Goal: Use online tool/utility: Utilize a website feature to perform a specific function

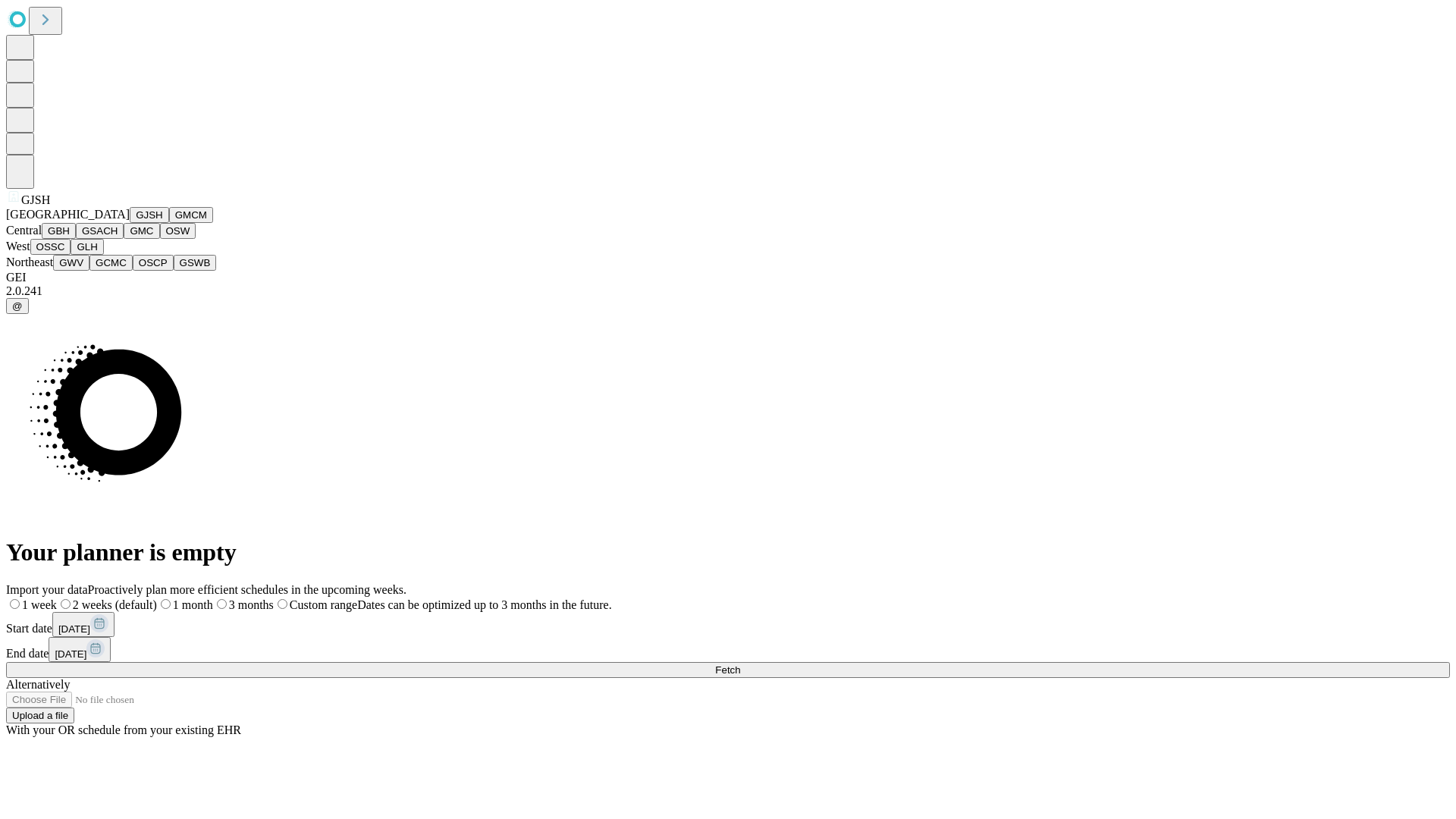
click at [130, 223] on button "GJSH" at bounding box center [149, 214] width 39 height 16
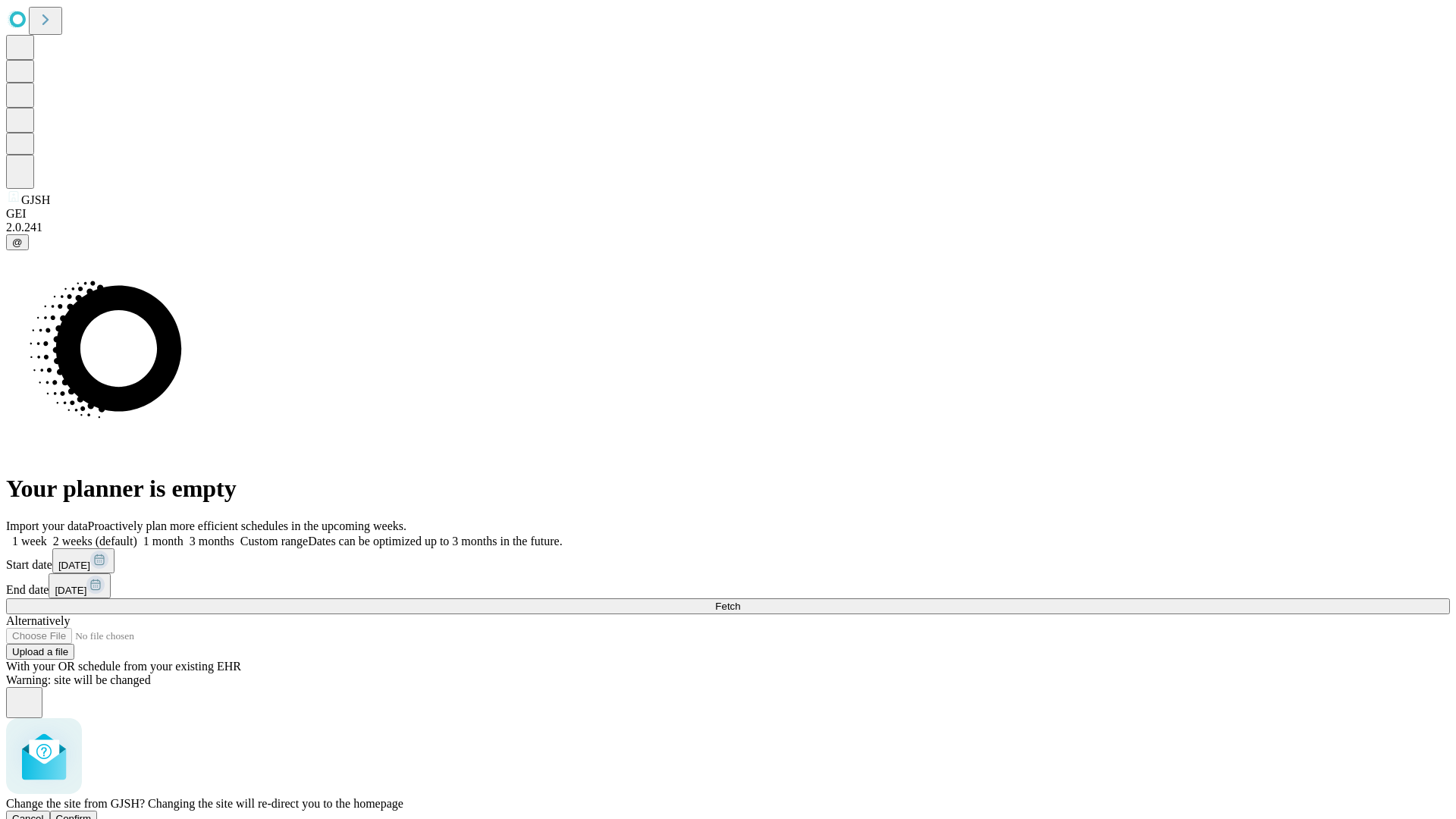
click at [92, 813] on span "Confirm" at bounding box center [74, 818] width 35 height 12
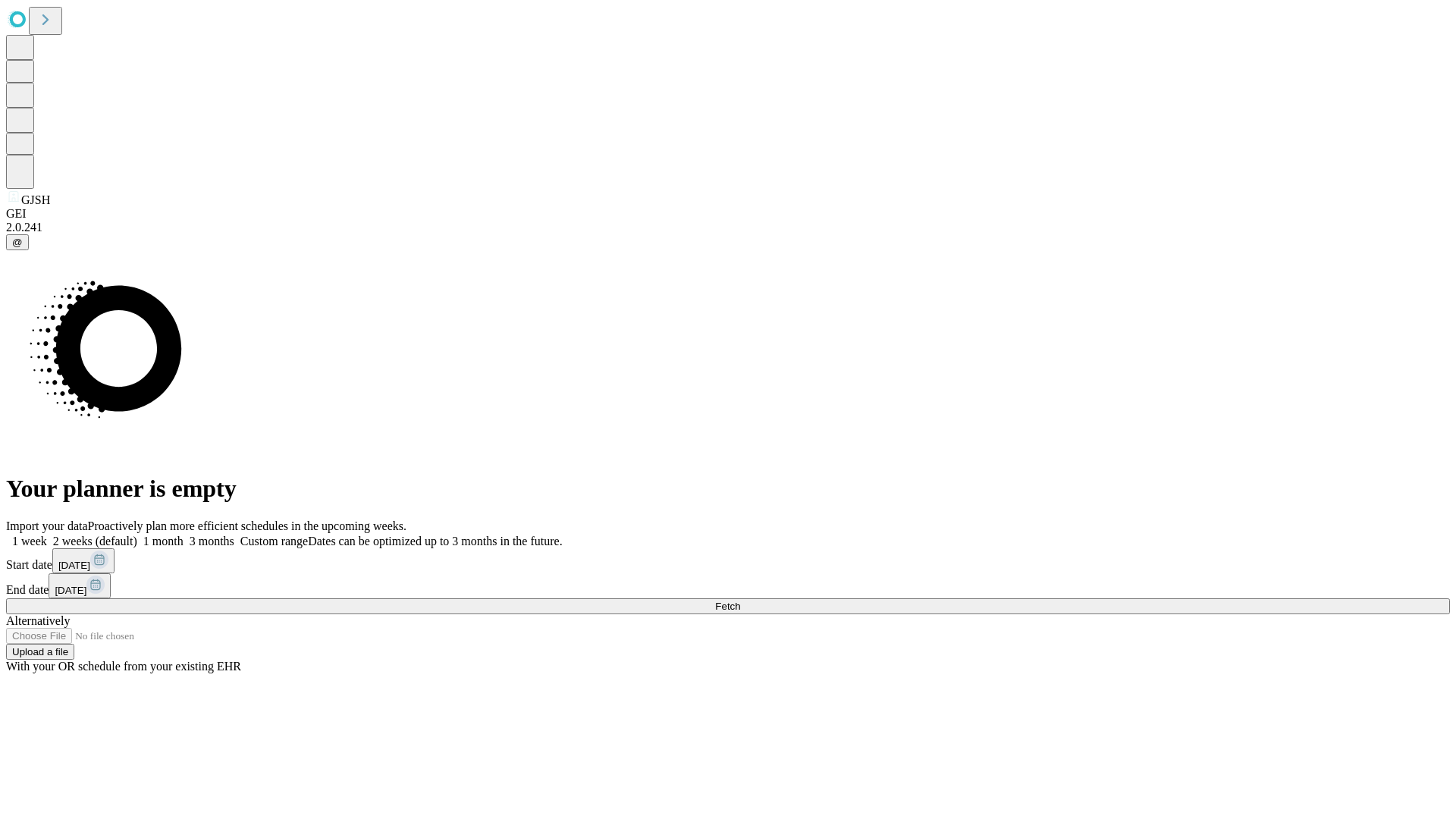
click at [184, 534] on label "1 month" at bounding box center [160, 541] width 46 height 13
click at [740, 601] on span "Fetch" at bounding box center [727, 606] width 25 height 12
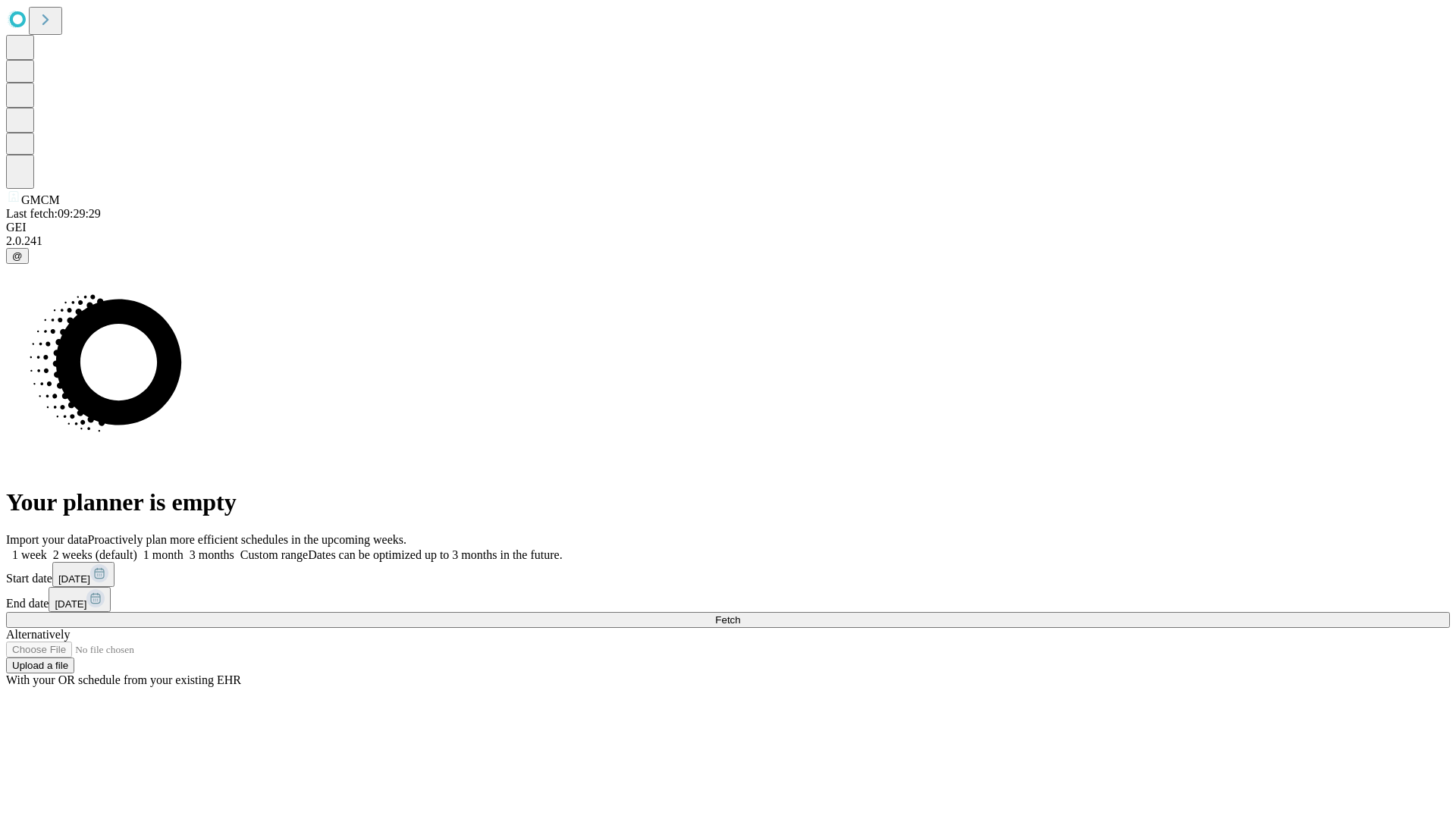
click at [184, 548] on label "1 month" at bounding box center [160, 554] width 46 height 13
click at [740, 615] on span "Fetch" at bounding box center [727, 620] width 25 height 12
click at [184, 548] on label "1 month" at bounding box center [160, 554] width 46 height 13
click at [740, 615] on span "Fetch" at bounding box center [727, 620] width 25 height 12
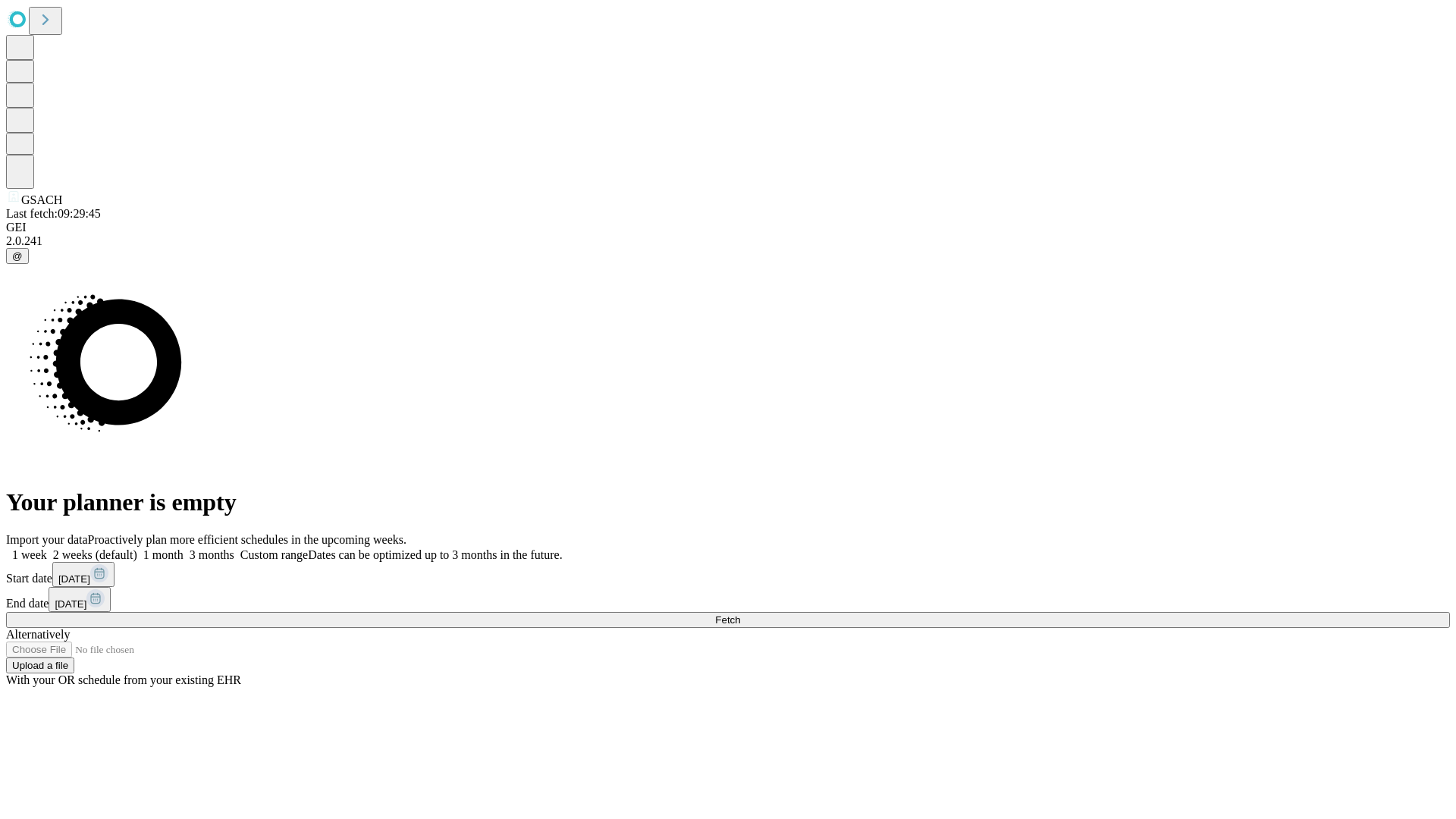
click at [184, 548] on label "1 month" at bounding box center [160, 554] width 46 height 13
click at [740, 615] on span "Fetch" at bounding box center [727, 620] width 25 height 12
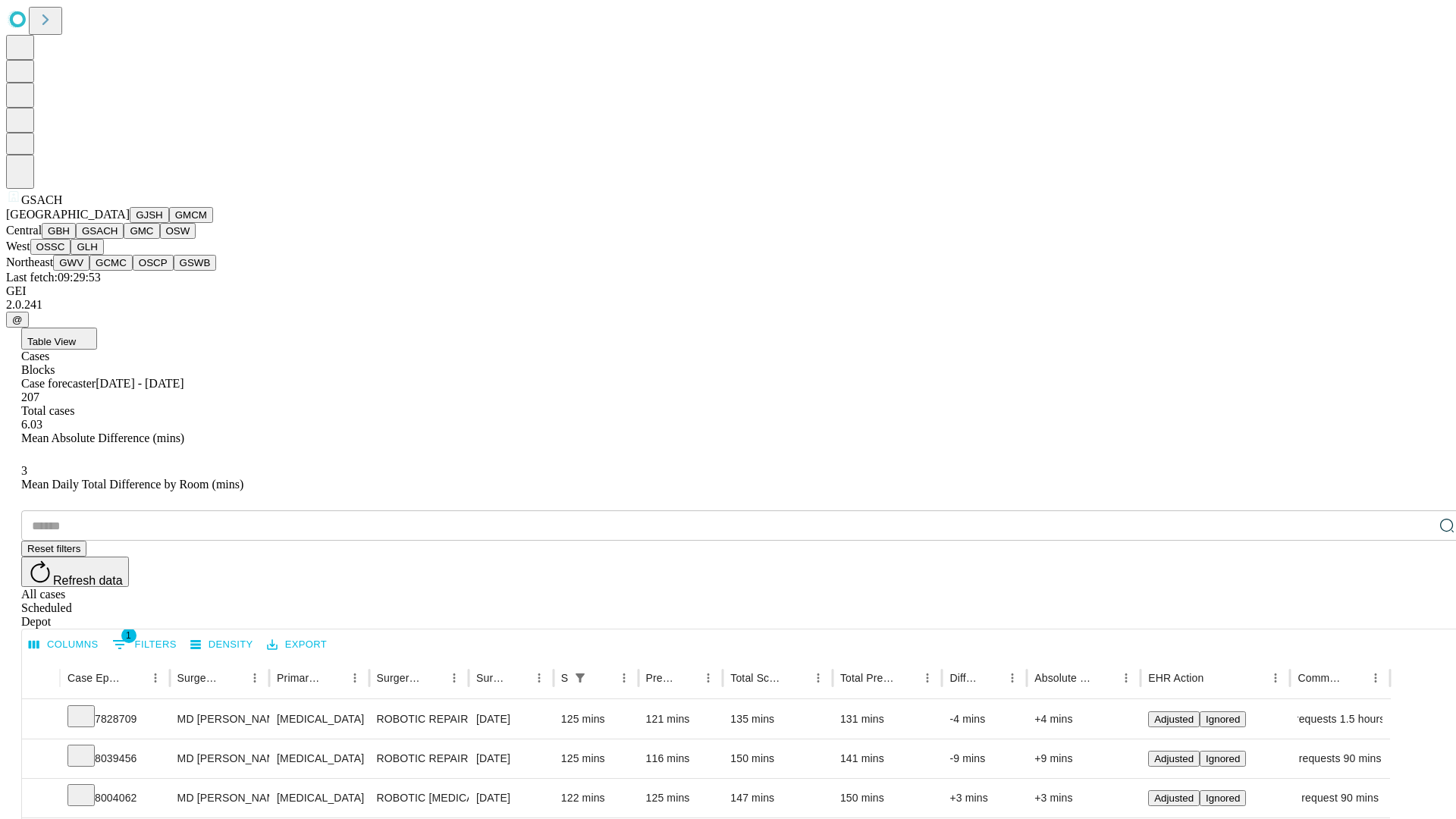
click at [123, 239] on button "GMC" at bounding box center [141, 231] width 35 height 16
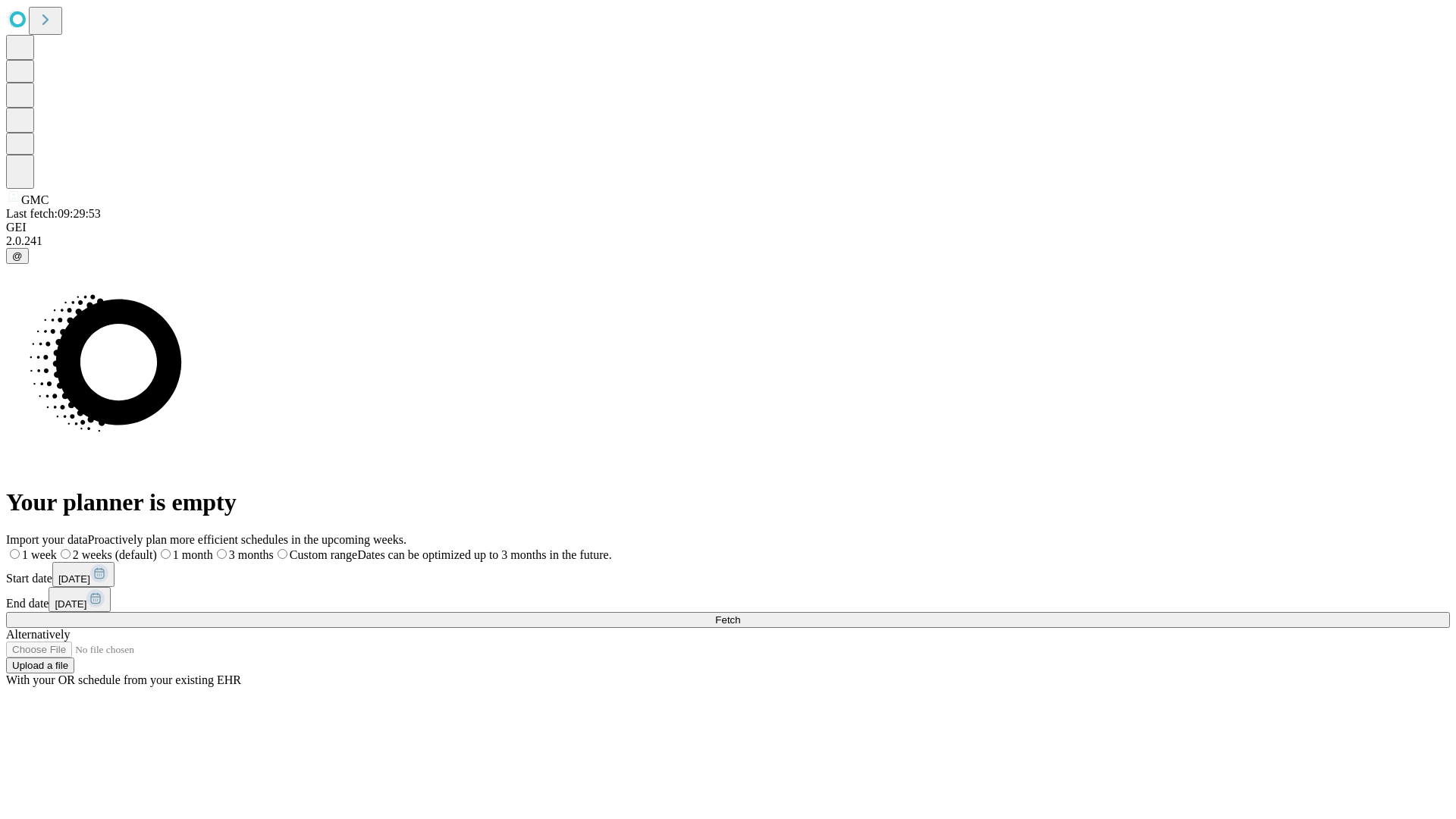
click at [740, 615] on span "Fetch" at bounding box center [727, 620] width 25 height 12
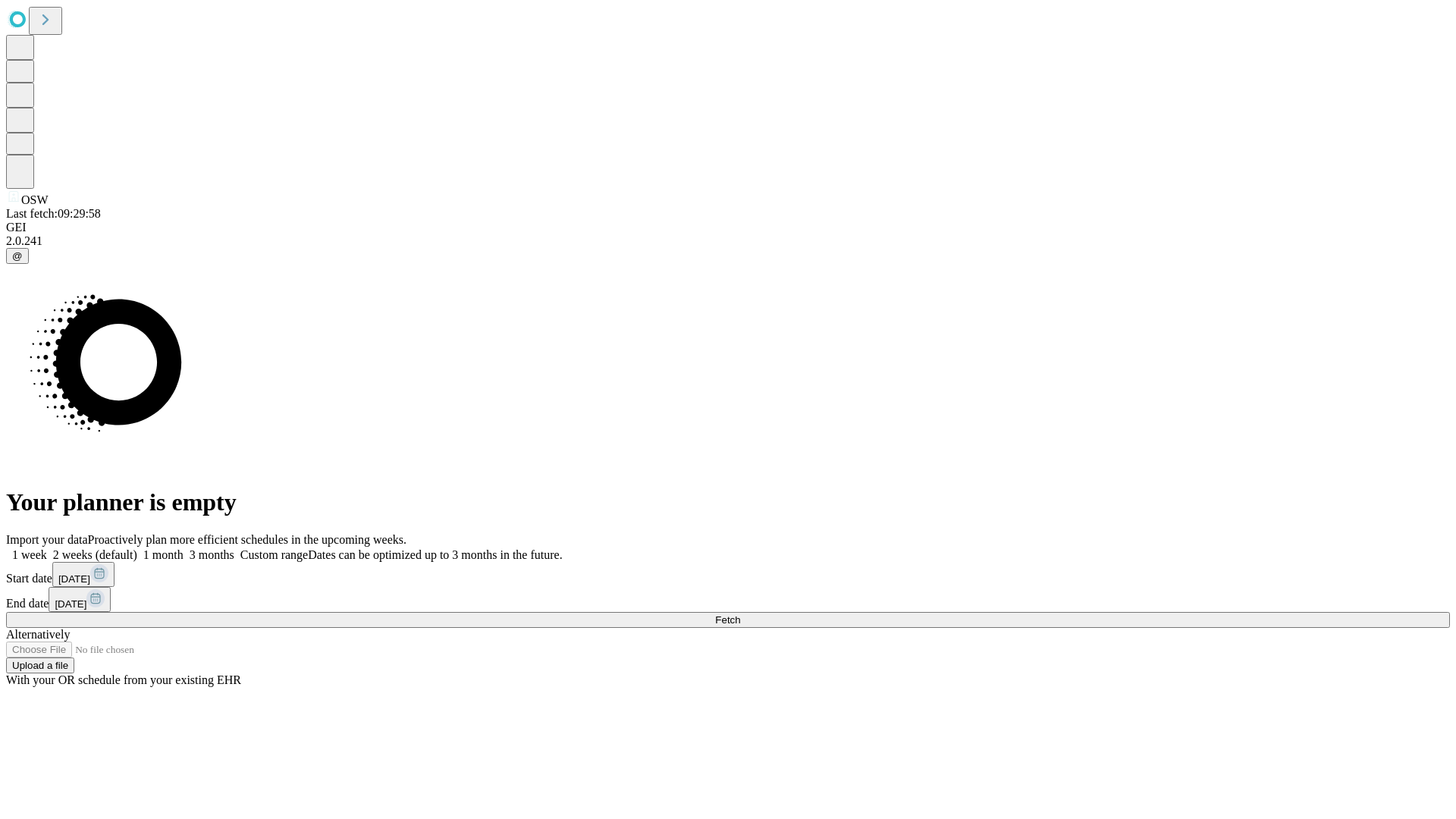
click at [184, 548] on label "1 month" at bounding box center [160, 554] width 46 height 13
click at [740, 615] on span "Fetch" at bounding box center [727, 620] width 25 height 12
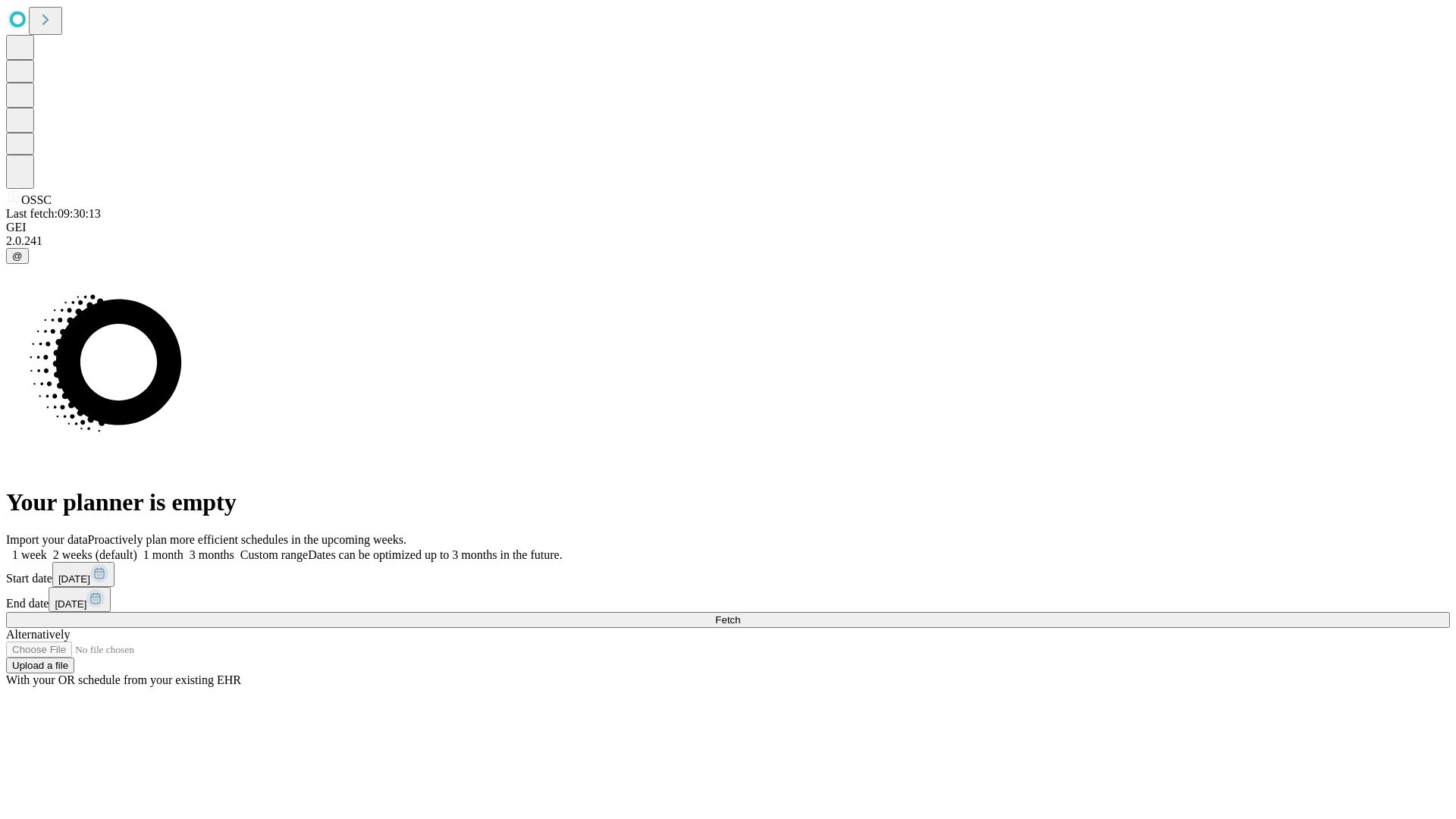
click at [184, 548] on label "1 month" at bounding box center [160, 554] width 46 height 13
click at [740, 615] on span "Fetch" at bounding box center [727, 620] width 25 height 12
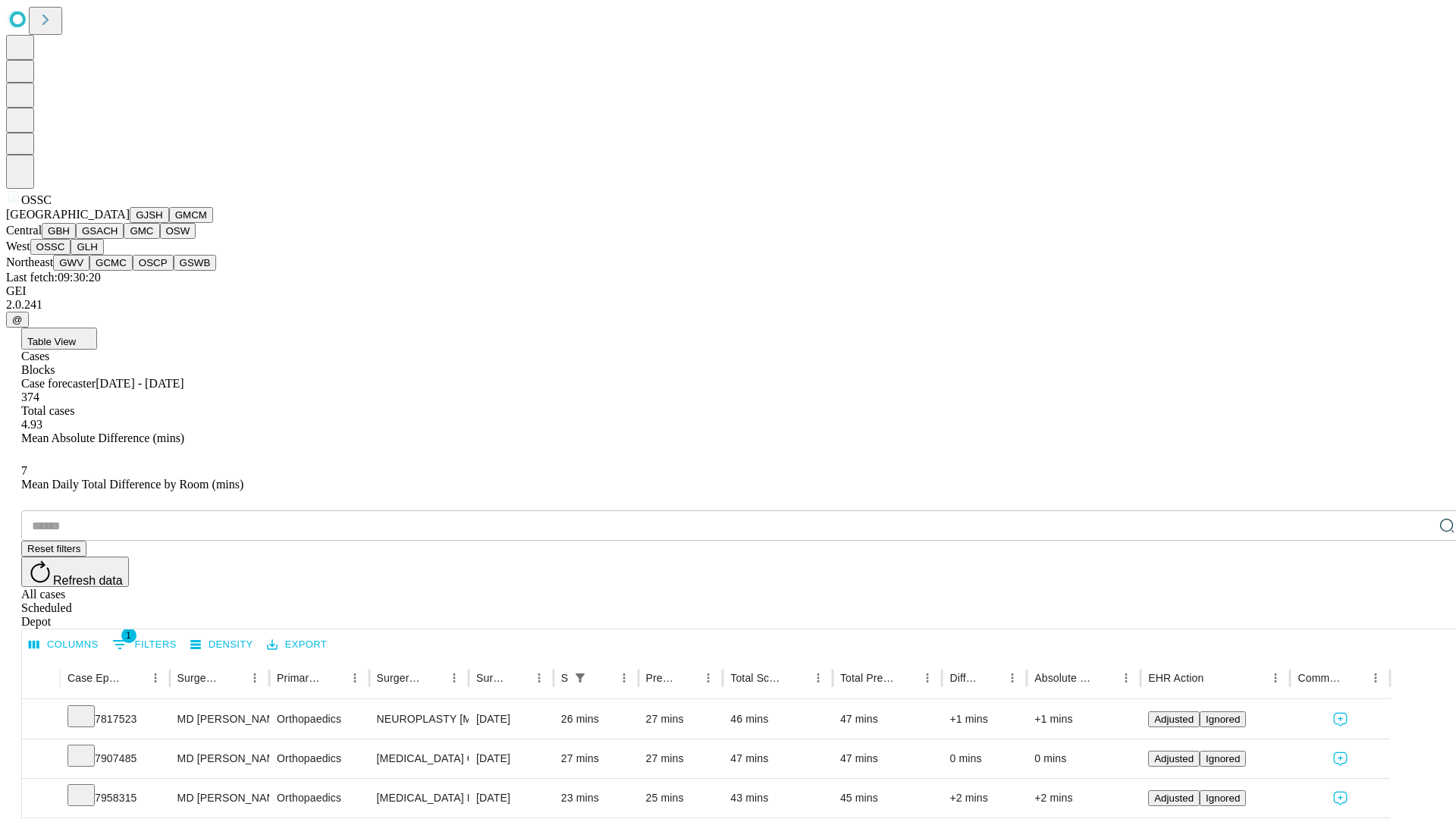
click at [103, 254] on button "GLH" at bounding box center [86, 247] width 32 height 16
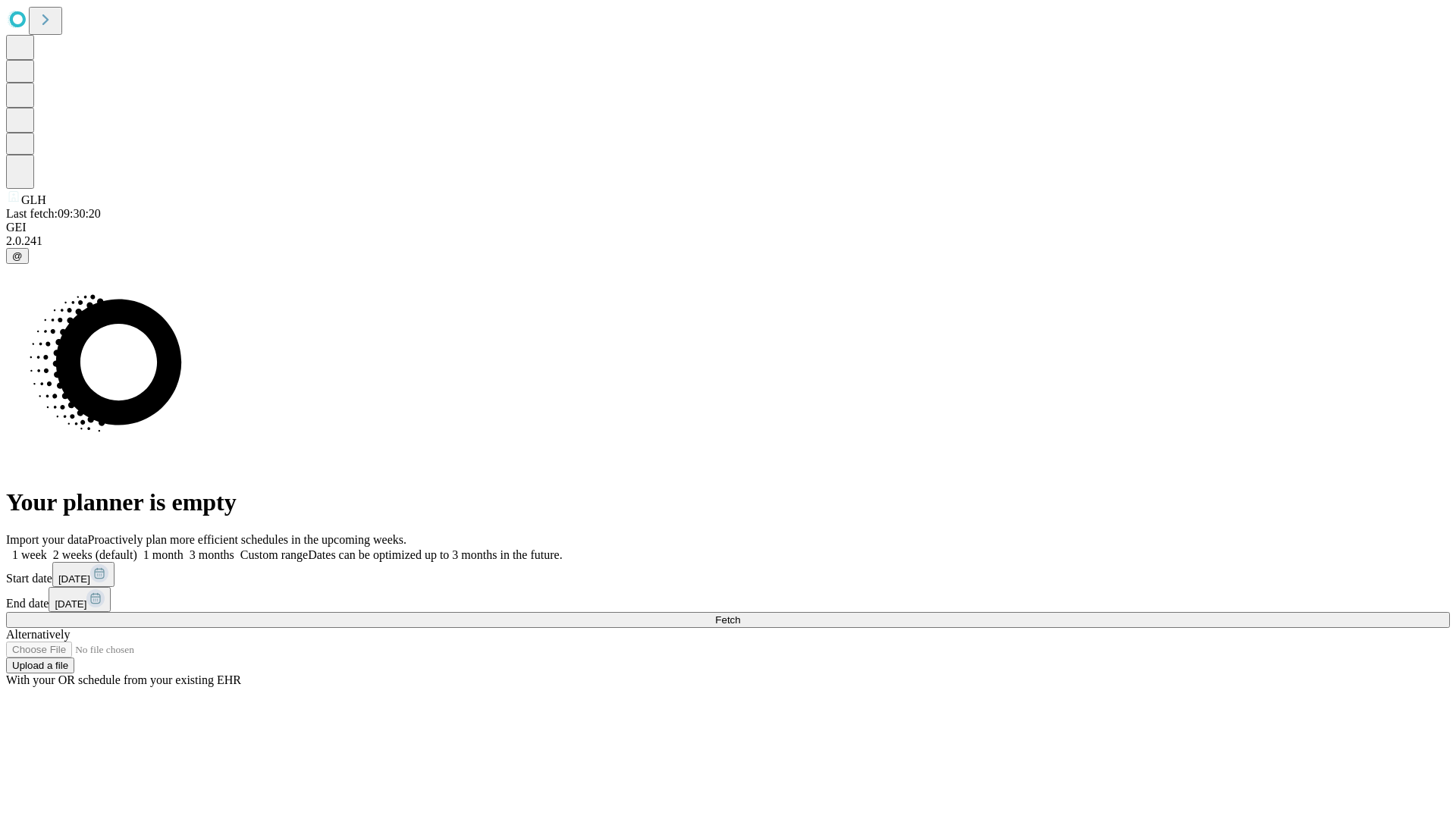
click at [740, 615] on span "Fetch" at bounding box center [727, 620] width 25 height 12
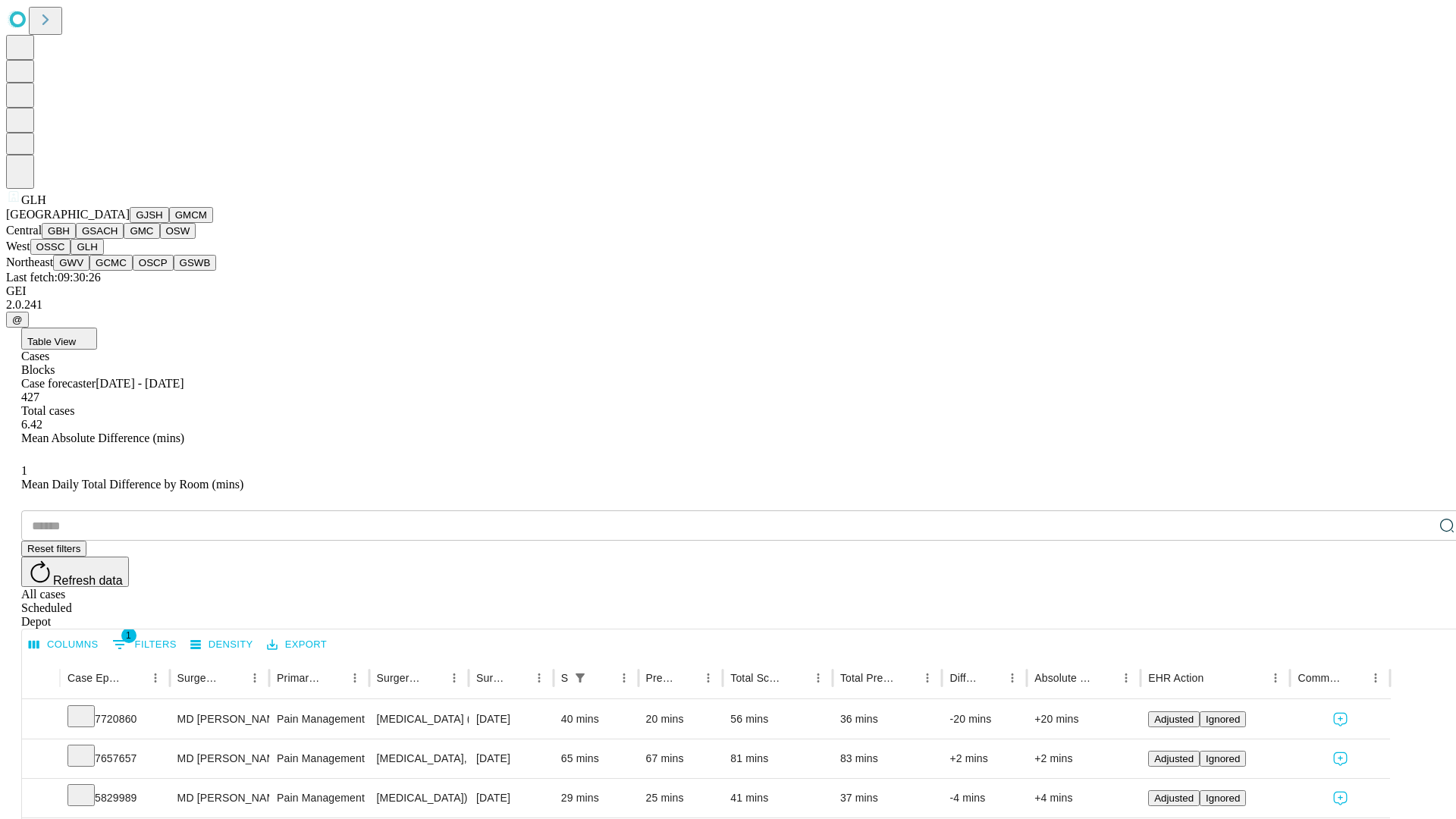
click at [89, 271] on button "GWV" at bounding box center [71, 262] width 36 height 16
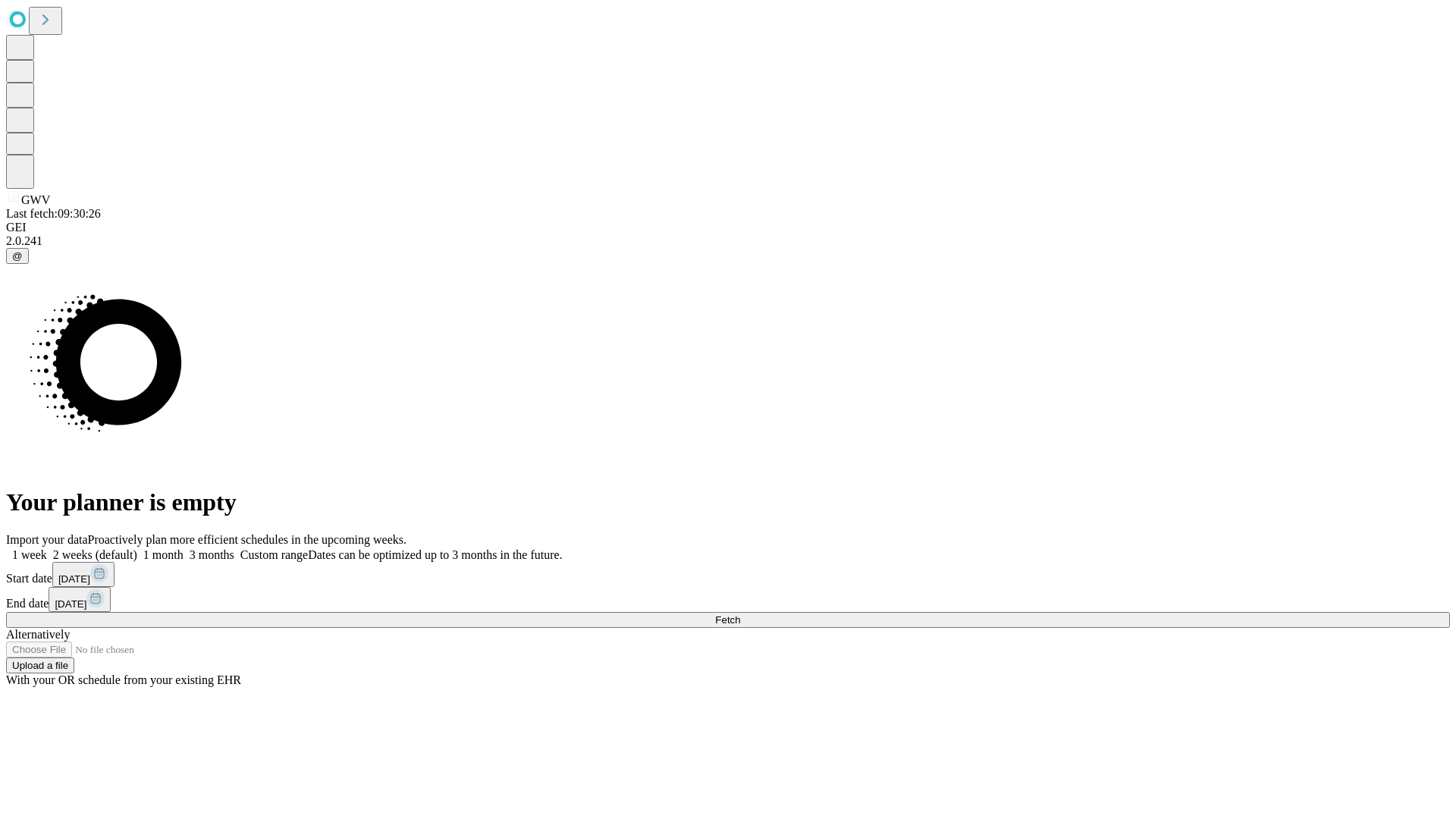
click at [184, 548] on label "1 month" at bounding box center [160, 554] width 46 height 13
click at [740, 615] on span "Fetch" at bounding box center [727, 620] width 25 height 12
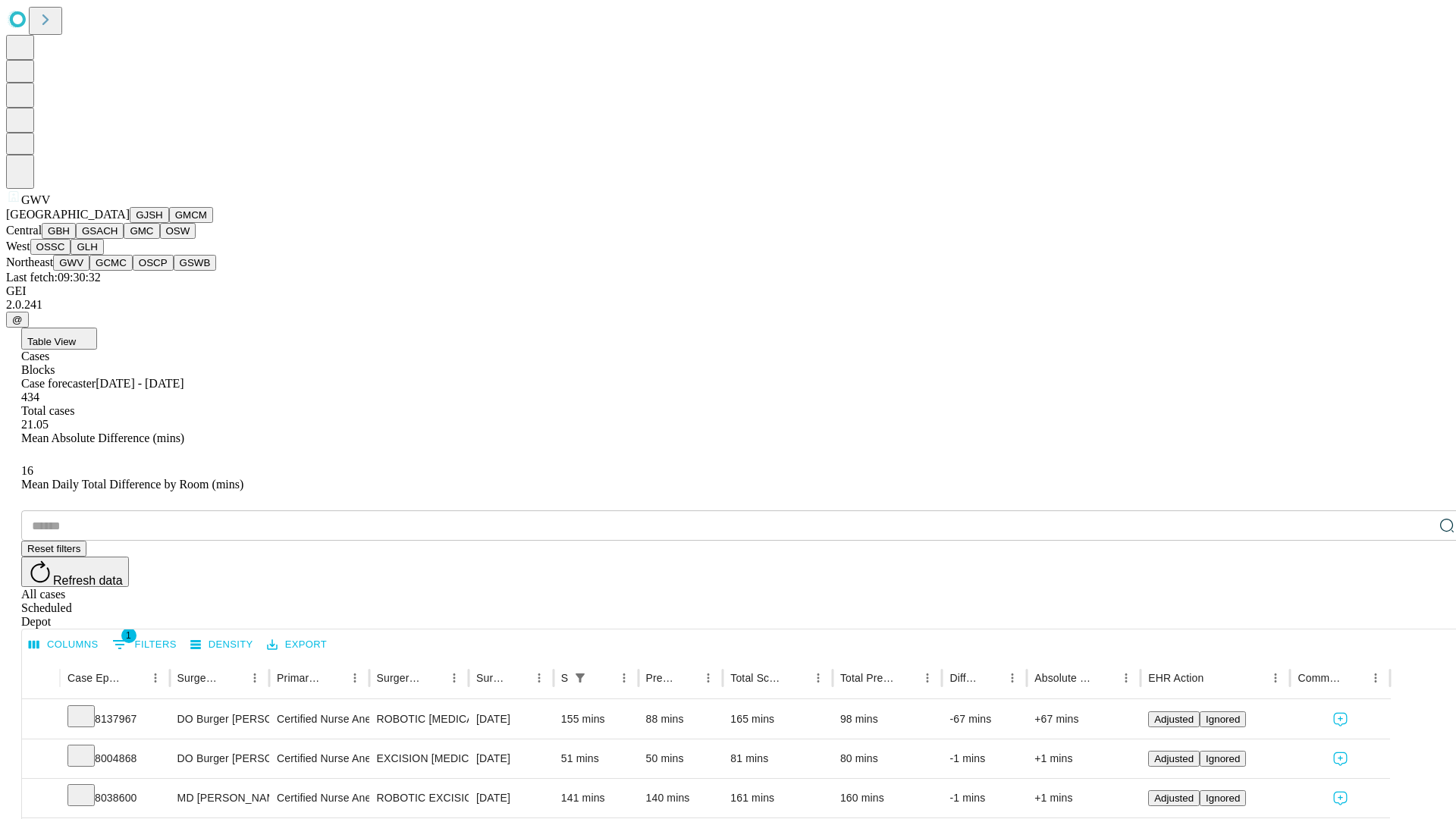
click at [117, 271] on button "GCMC" at bounding box center [111, 262] width 43 height 16
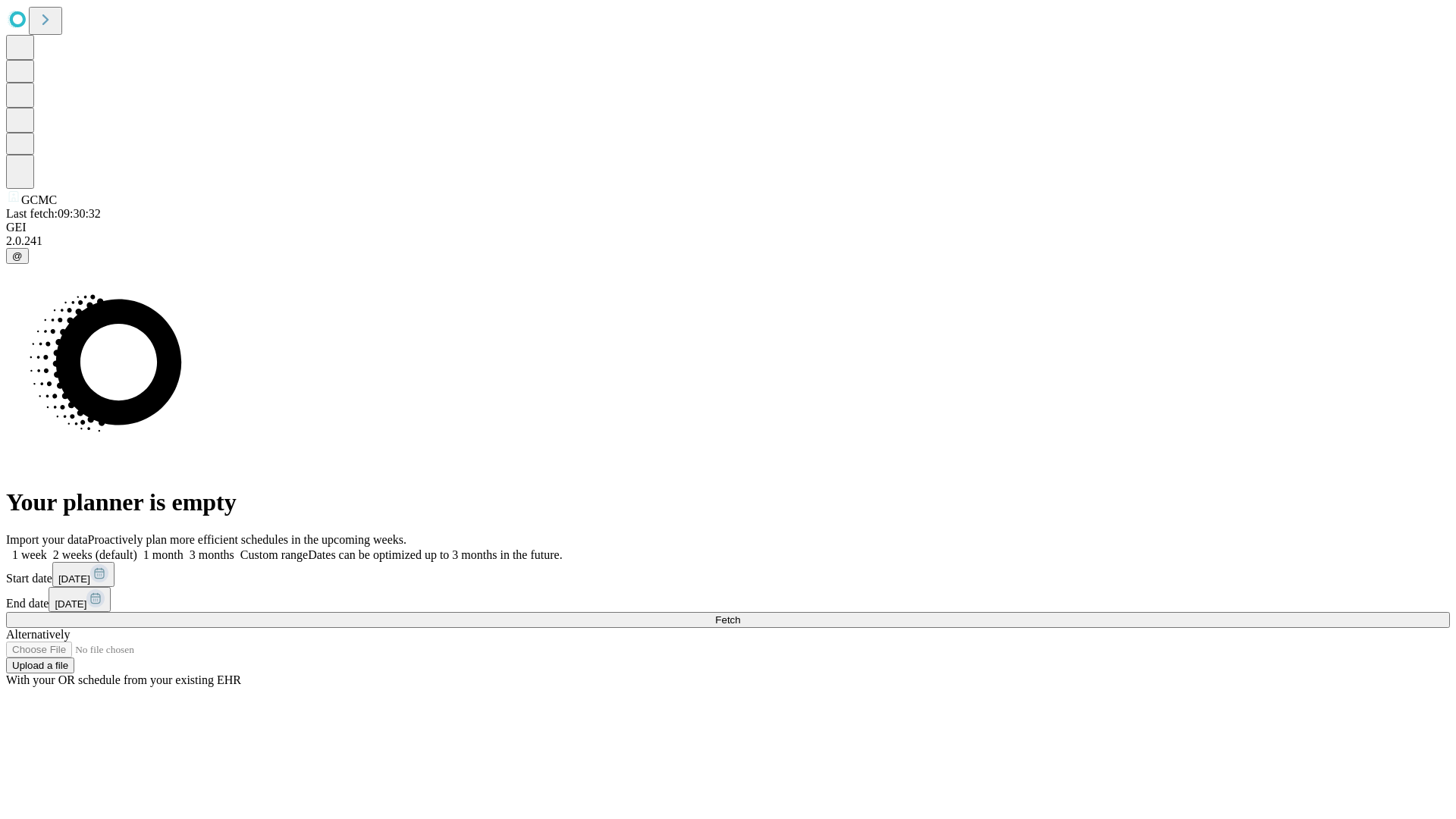
click at [740, 615] on span "Fetch" at bounding box center [727, 620] width 25 height 12
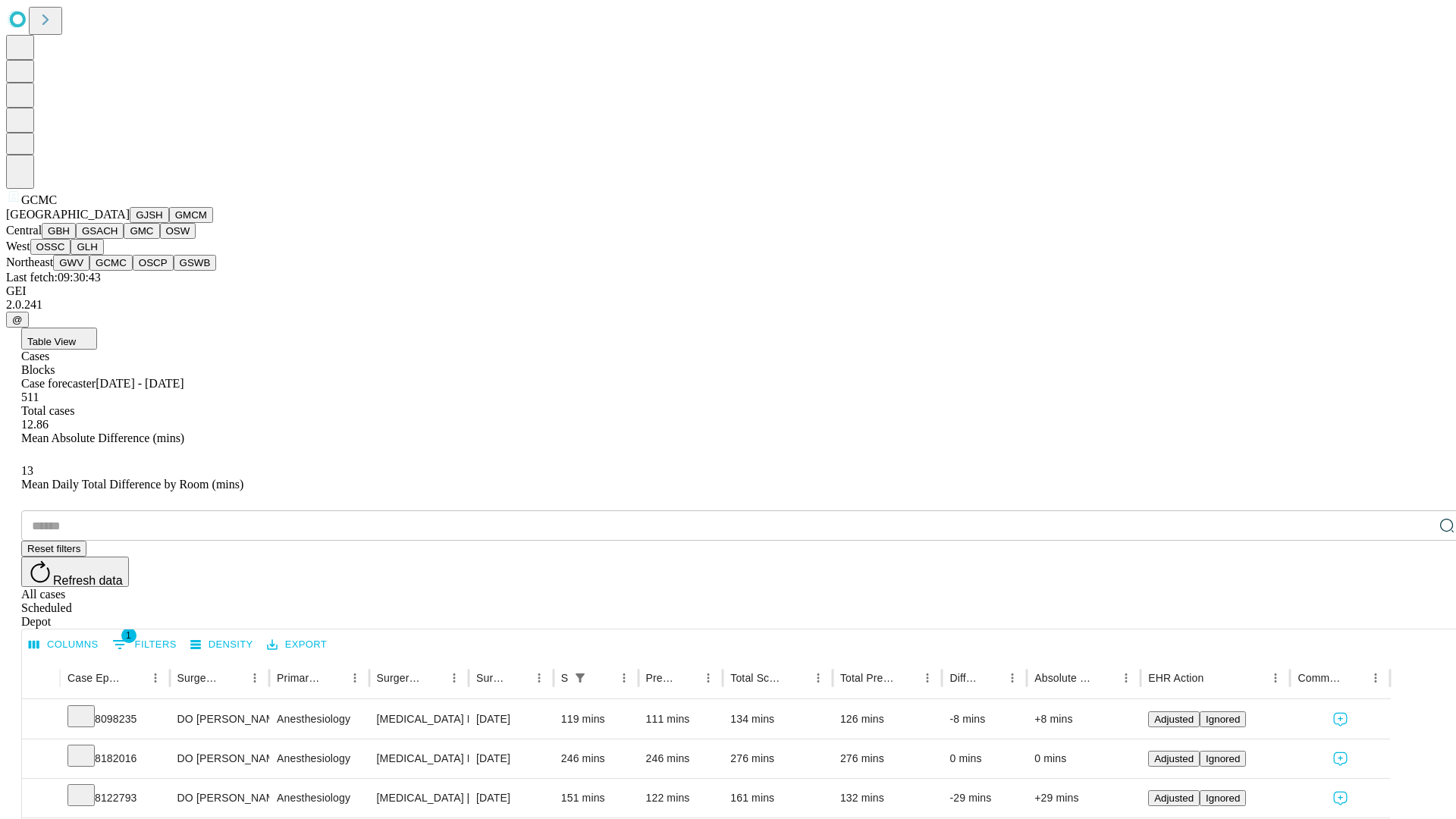
click at [133, 271] on button "OSCP" at bounding box center [153, 262] width 41 height 16
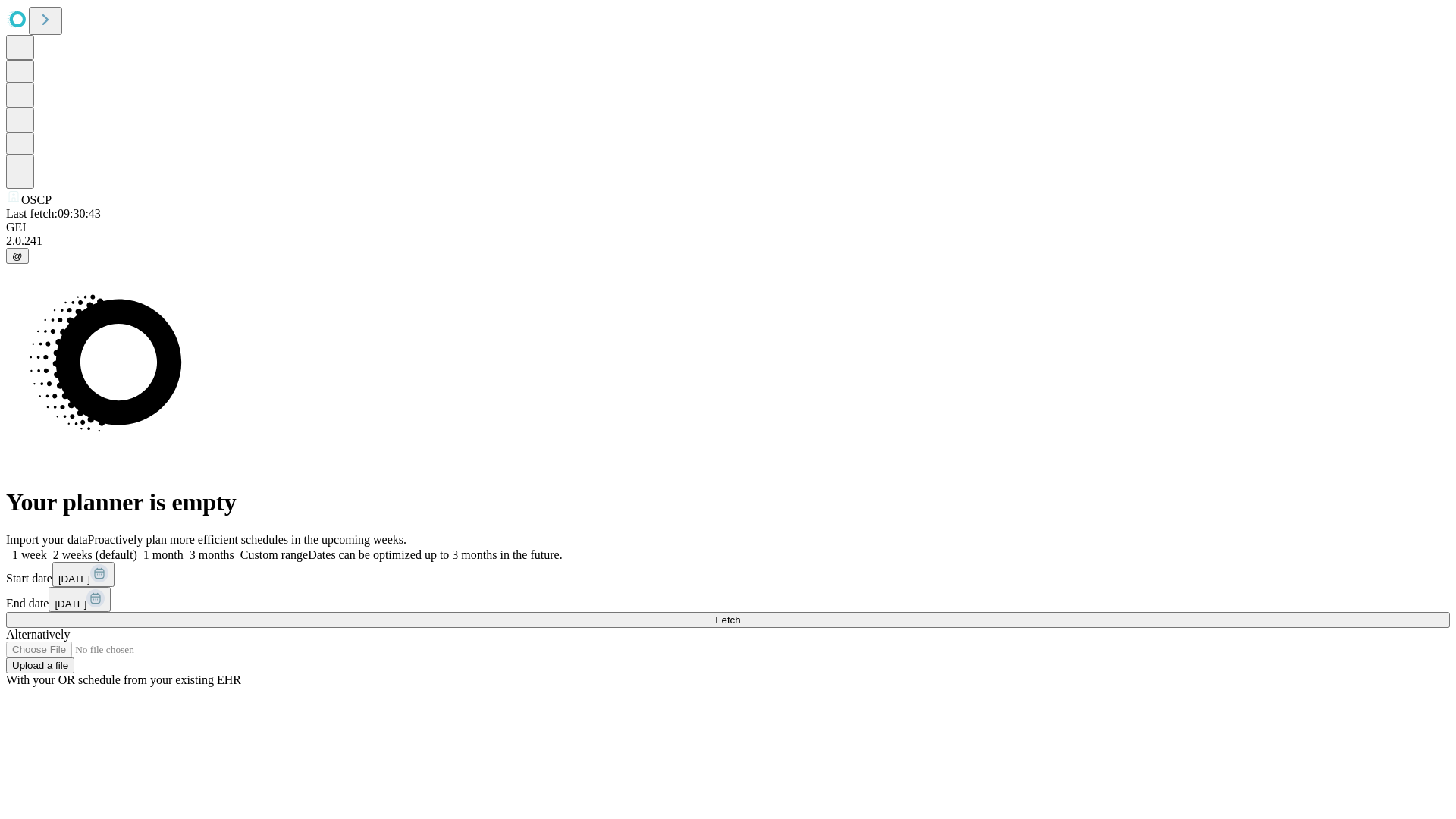
click at [740, 615] on span "Fetch" at bounding box center [727, 620] width 25 height 12
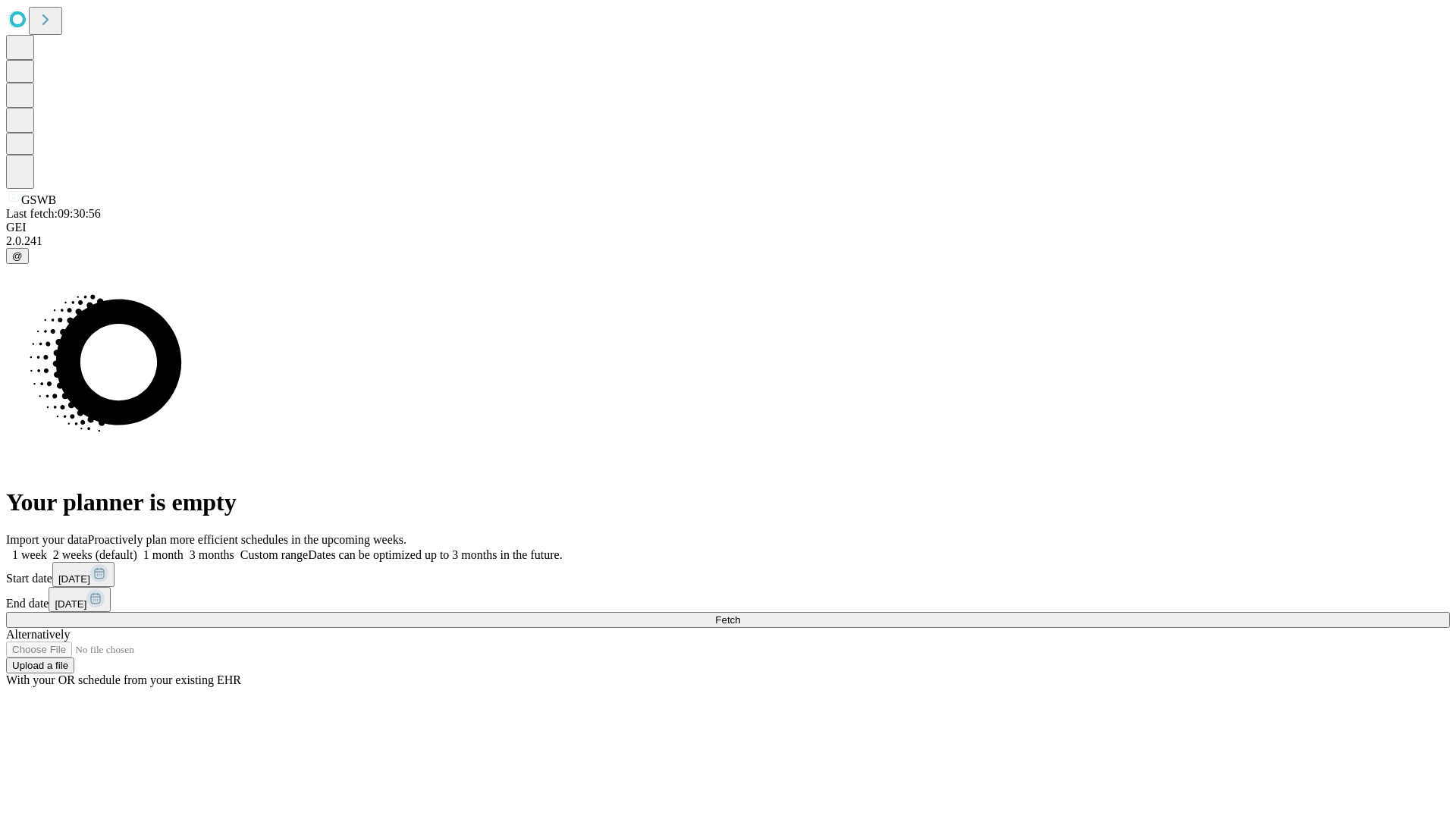
click at [184, 548] on label "1 month" at bounding box center [160, 554] width 46 height 13
click at [740, 615] on span "Fetch" at bounding box center [727, 620] width 25 height 12
